Goal: Information Seeking & Learning: Learn about a topic

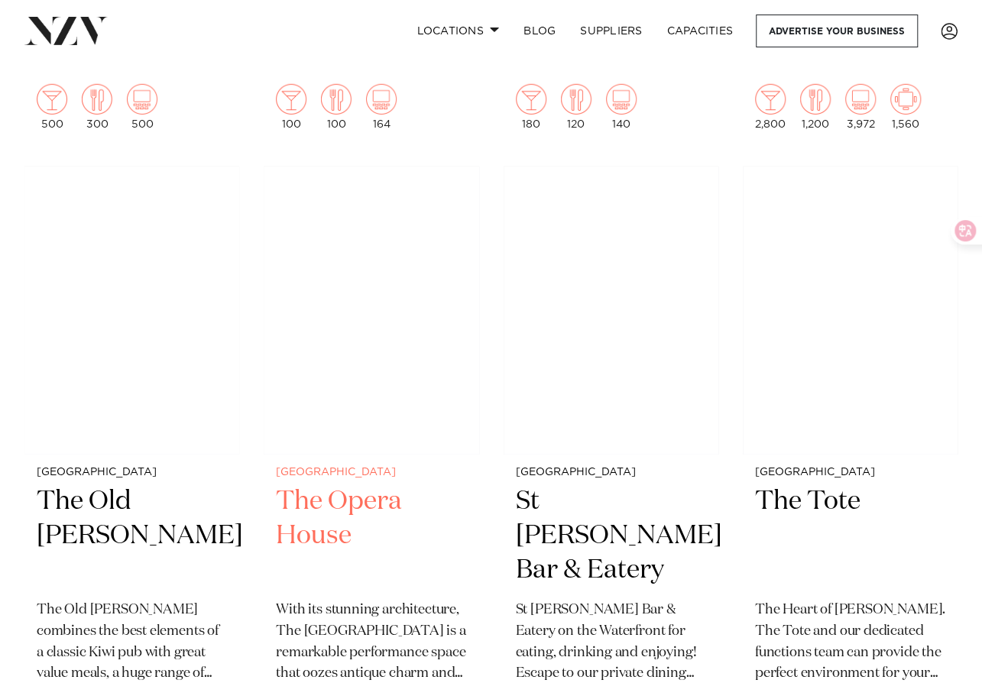
scroll to position [5273, 0]
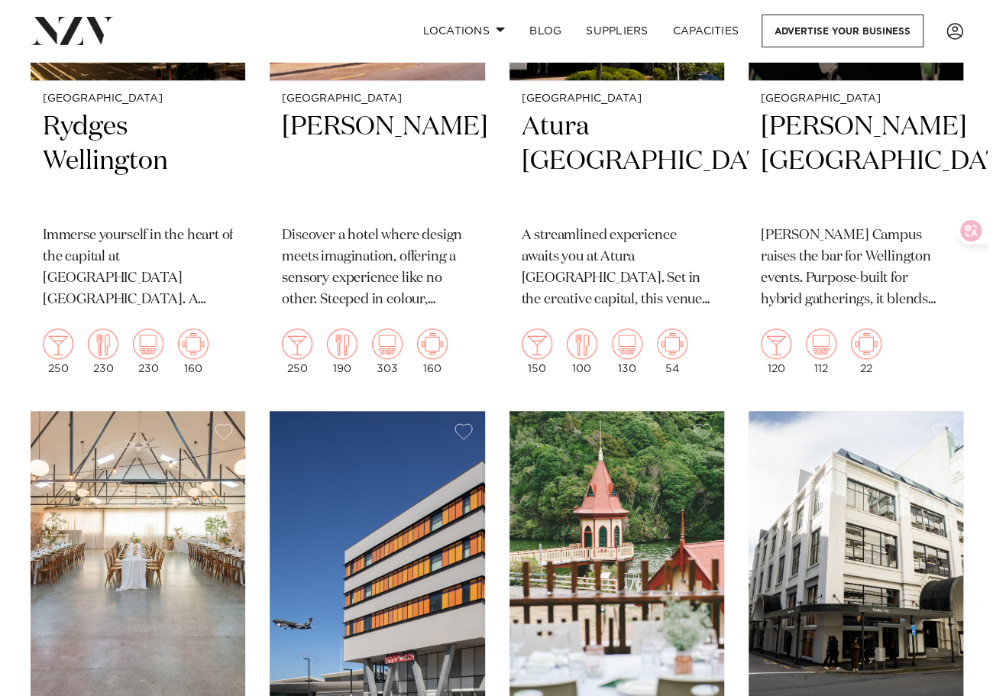
scroll to position [0, 0]
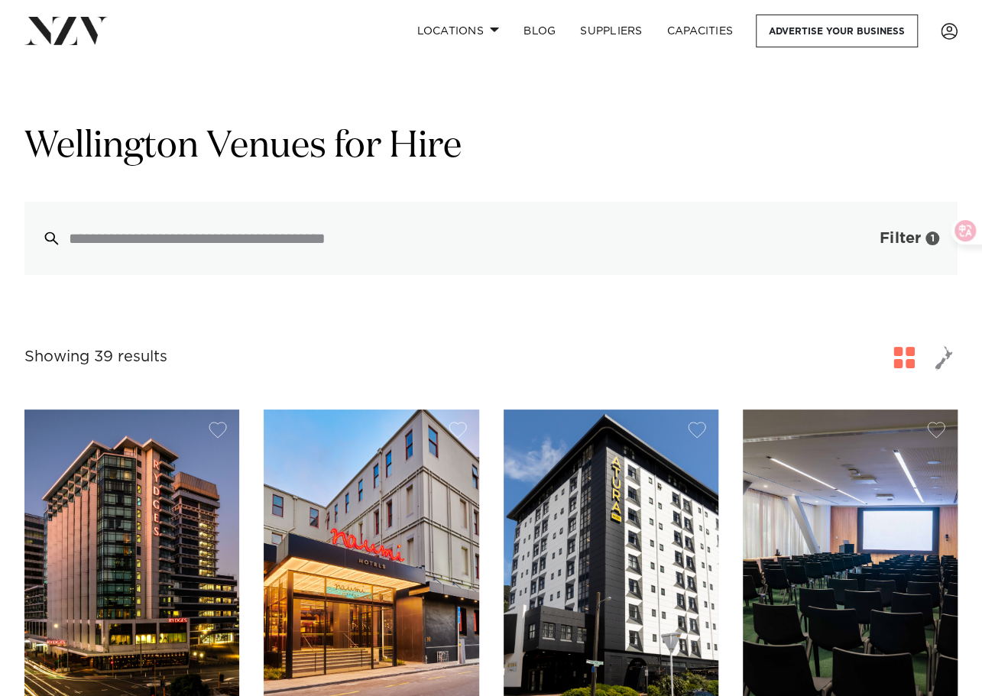
click at [900, 237] on span "Filter" at bounding box center [900, 238] width 41 height 15
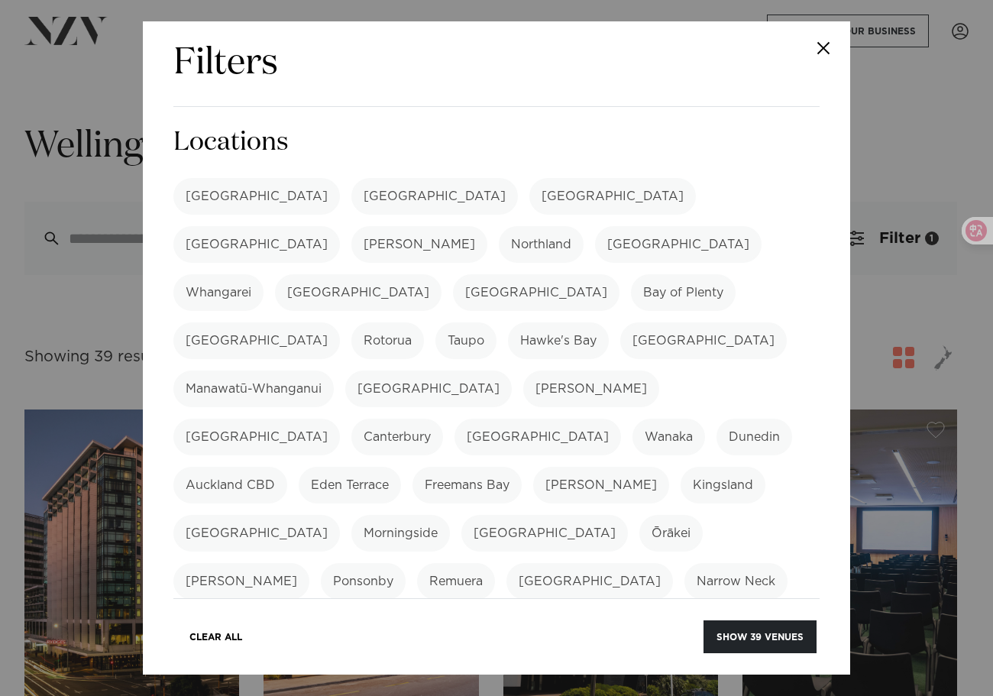
click at [815, 44] on button "Close" at bounding box center [823, 47] width 53 height 53
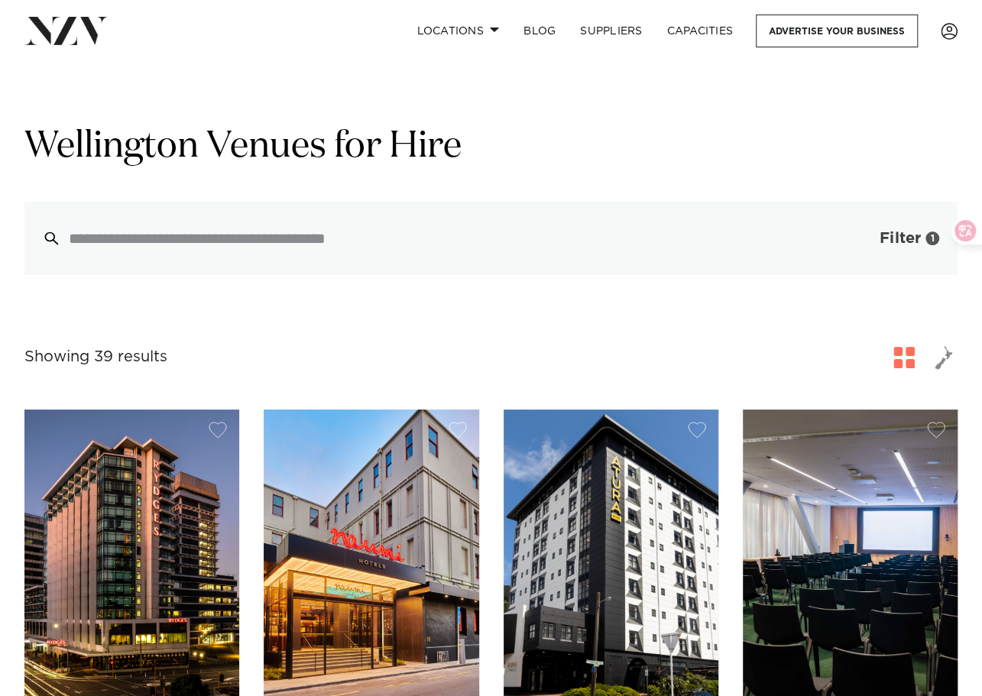
click at [862, 240] on span "button" at bounding box center [856, 238] width 15 height 15
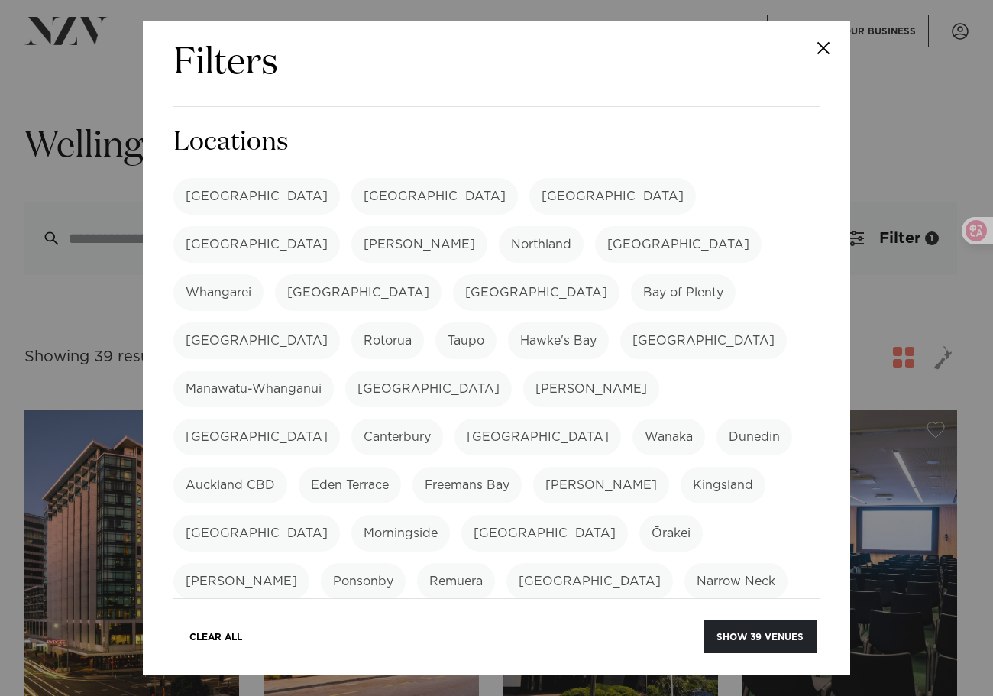
click at [827, 57] on button "Close" at bounding box center [823, 47] width 53 height 53
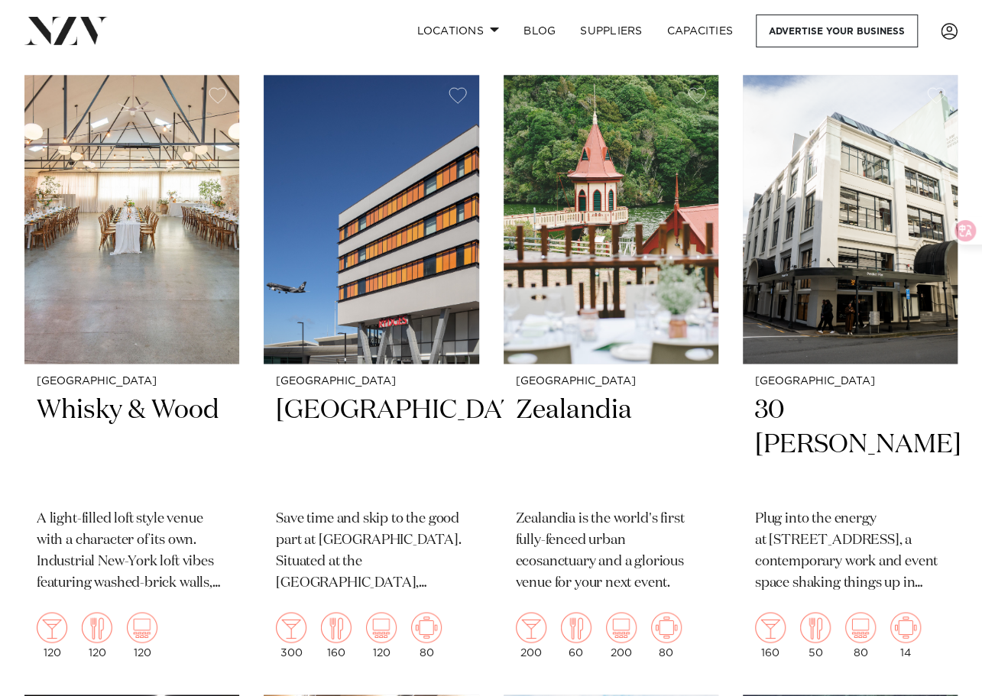
scroll to position [993, 0]
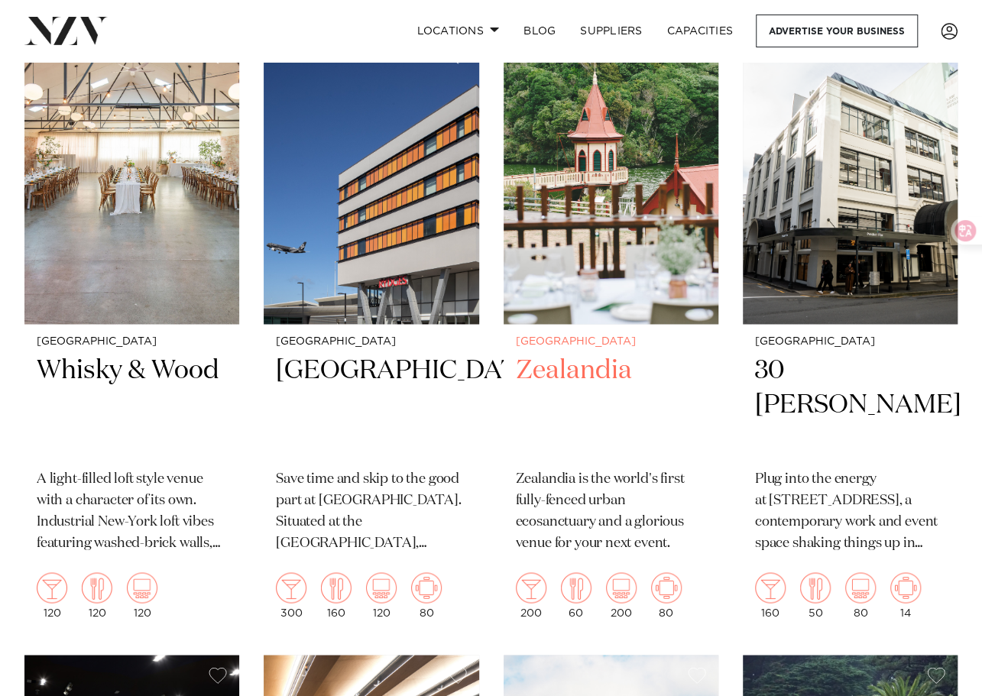
click at [588, 371] on h2 "Zealandia" at bounding box center [611, 405] width 190 height 103
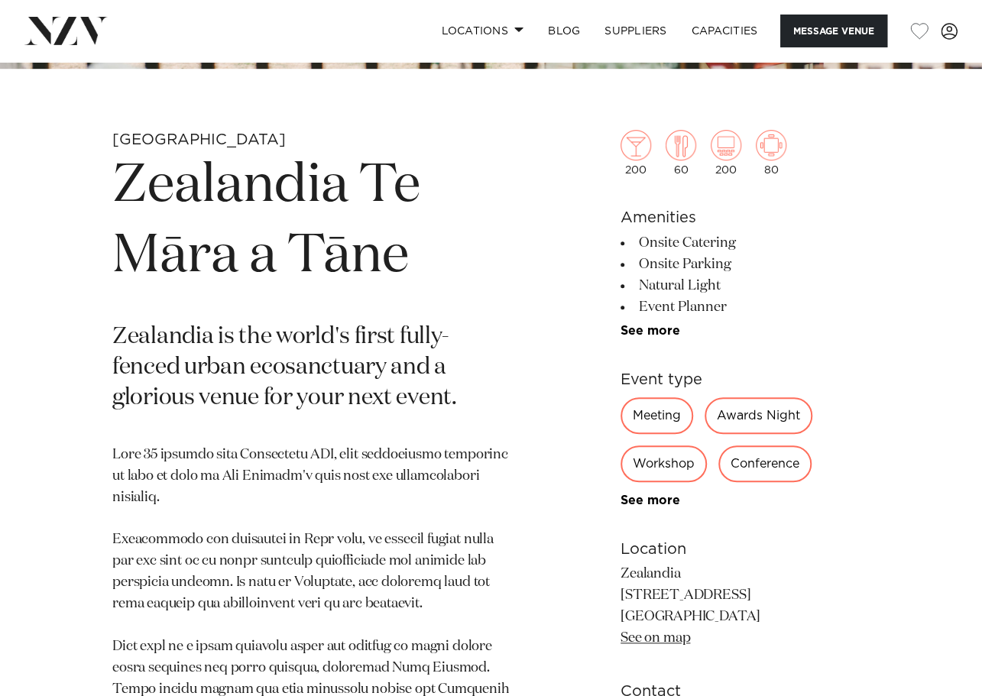
scroll to position [459, 0]
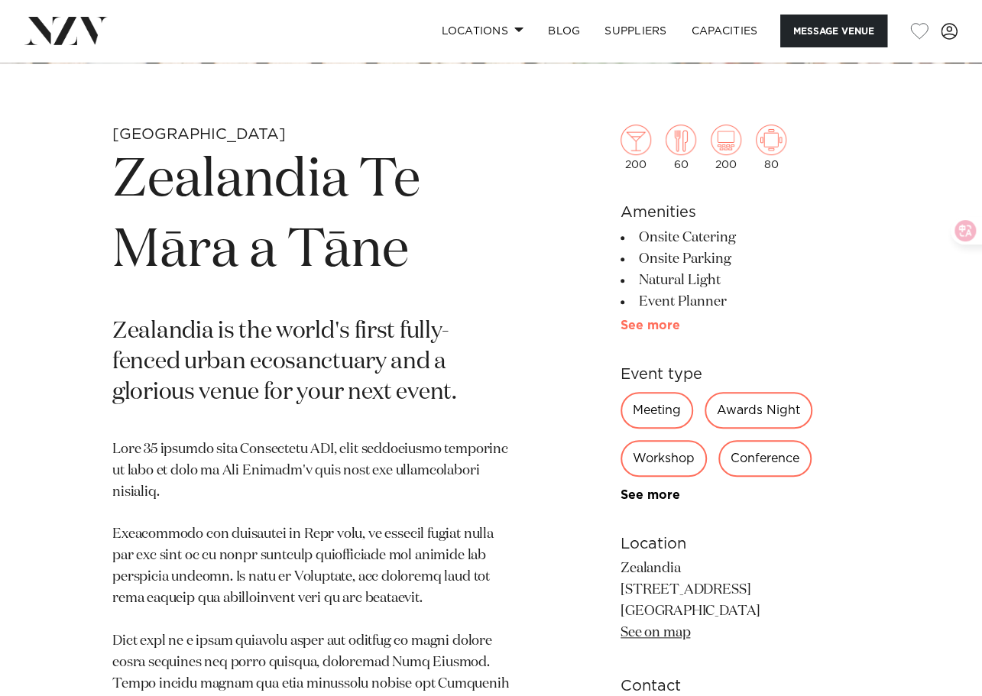
click at [642, 323] on link "See more" at bounding box center [680, 325] width 119 height 12
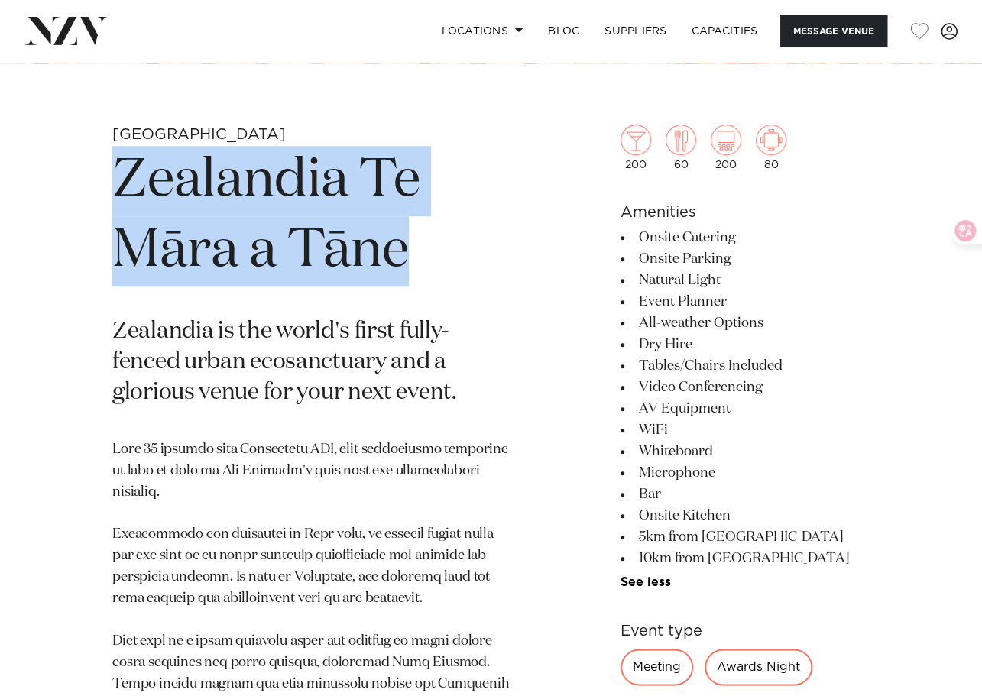
drag, startPoint x: 125, startPoint y: 173, endPoint x: 410, endPoint y: 263, distance: 299.0
click at [410, 263] on h1 "Zealandia Te Māra a Tāne" at bounding box center [312, 216] width 400 height 141
copy h1 "Zealandia Te Māra a Tāne"
